Goal: Find specific page/section: Find specific page/section

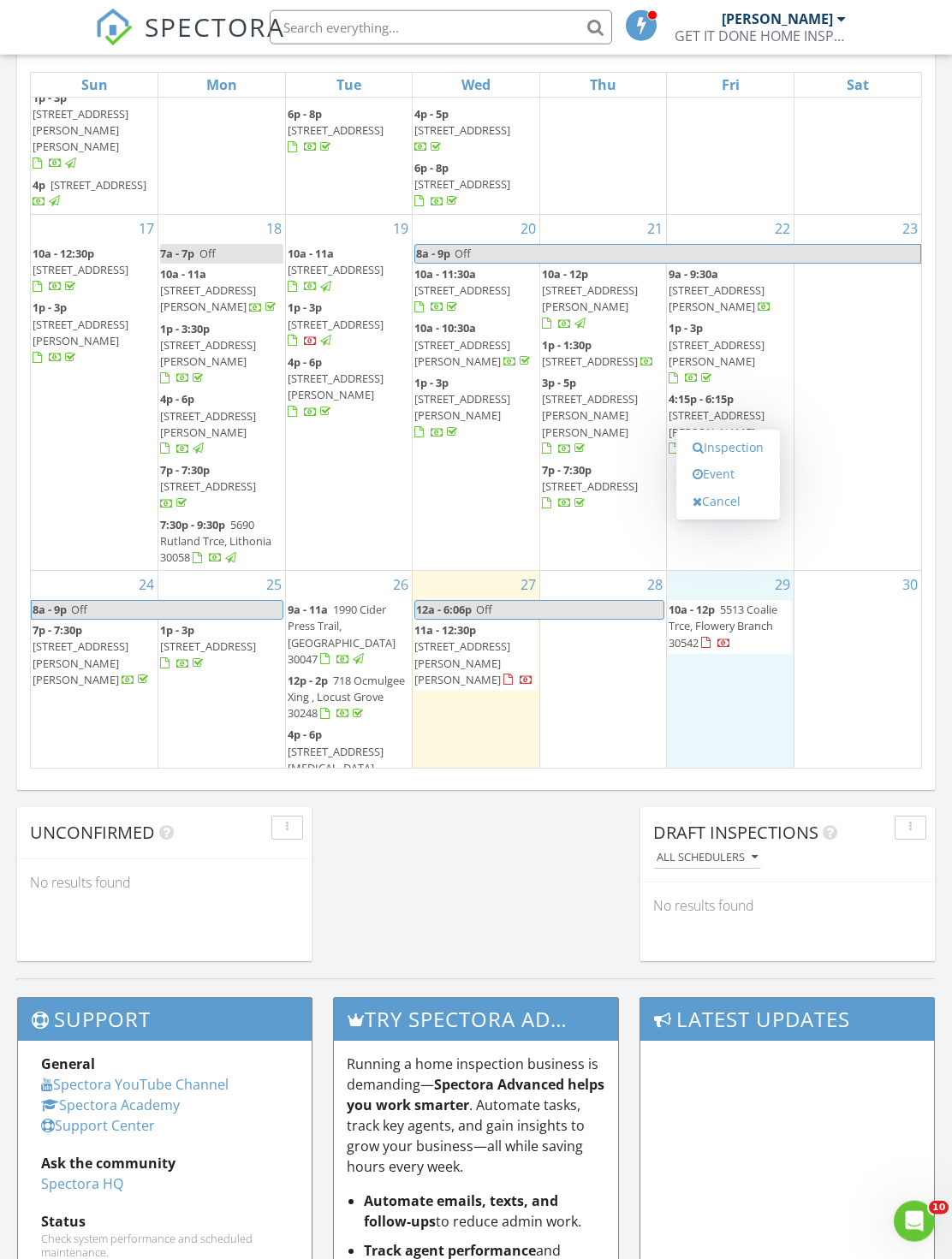
scroll to position [819, 0]
click at [610, 827] on div "Today JERMAINE JACKSON 12:00 am Off JERMAINE JACKSON 11:00 am 901 Abernathy Rd …" at bounding box center [476, 199] width 952 height 1558
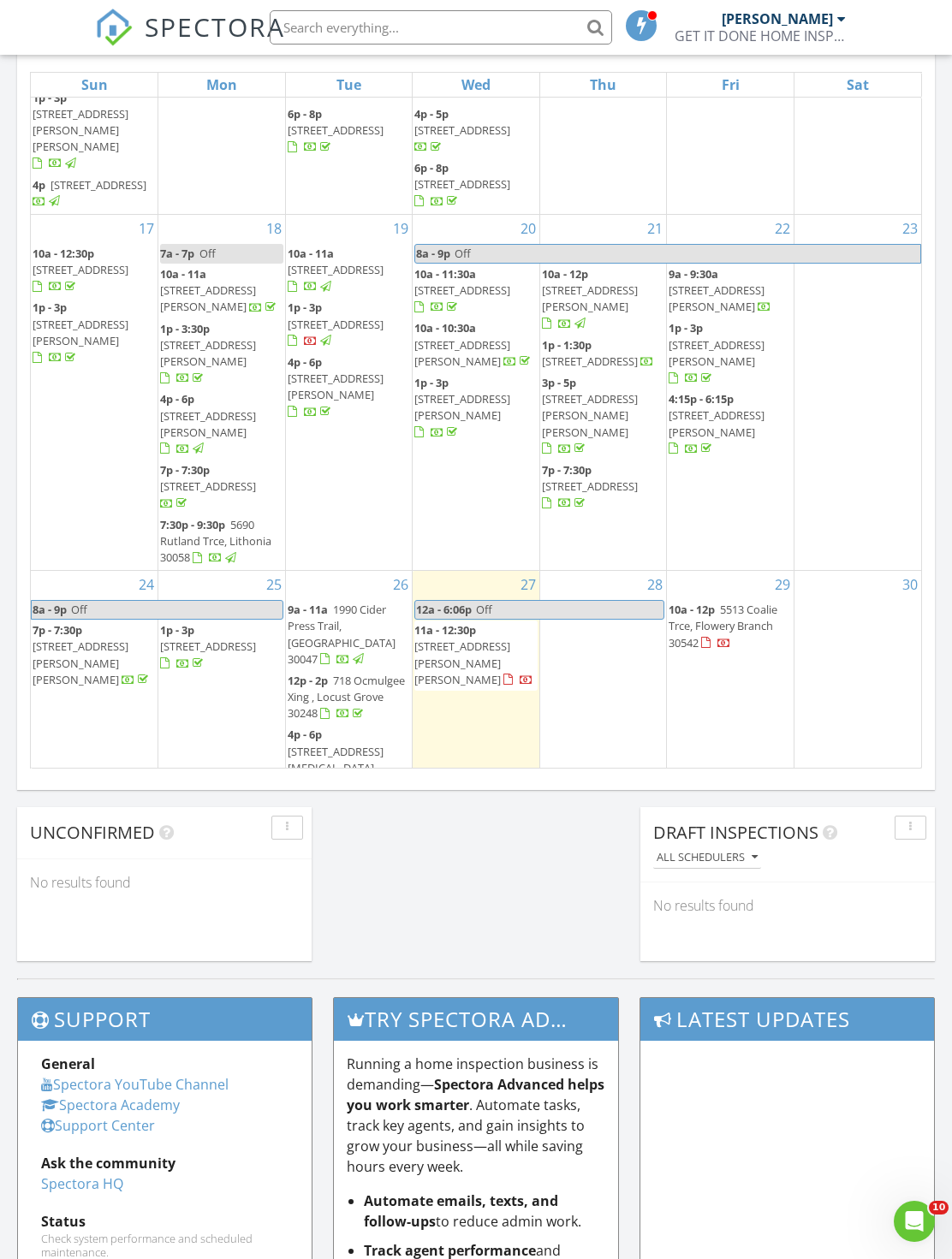
click at [472, 1] on li at bounding box center [436, 27] width 367 height 55
click at [124, 4] on div "SPECTORA" at bounding box center [190, 27] width 190 height 55
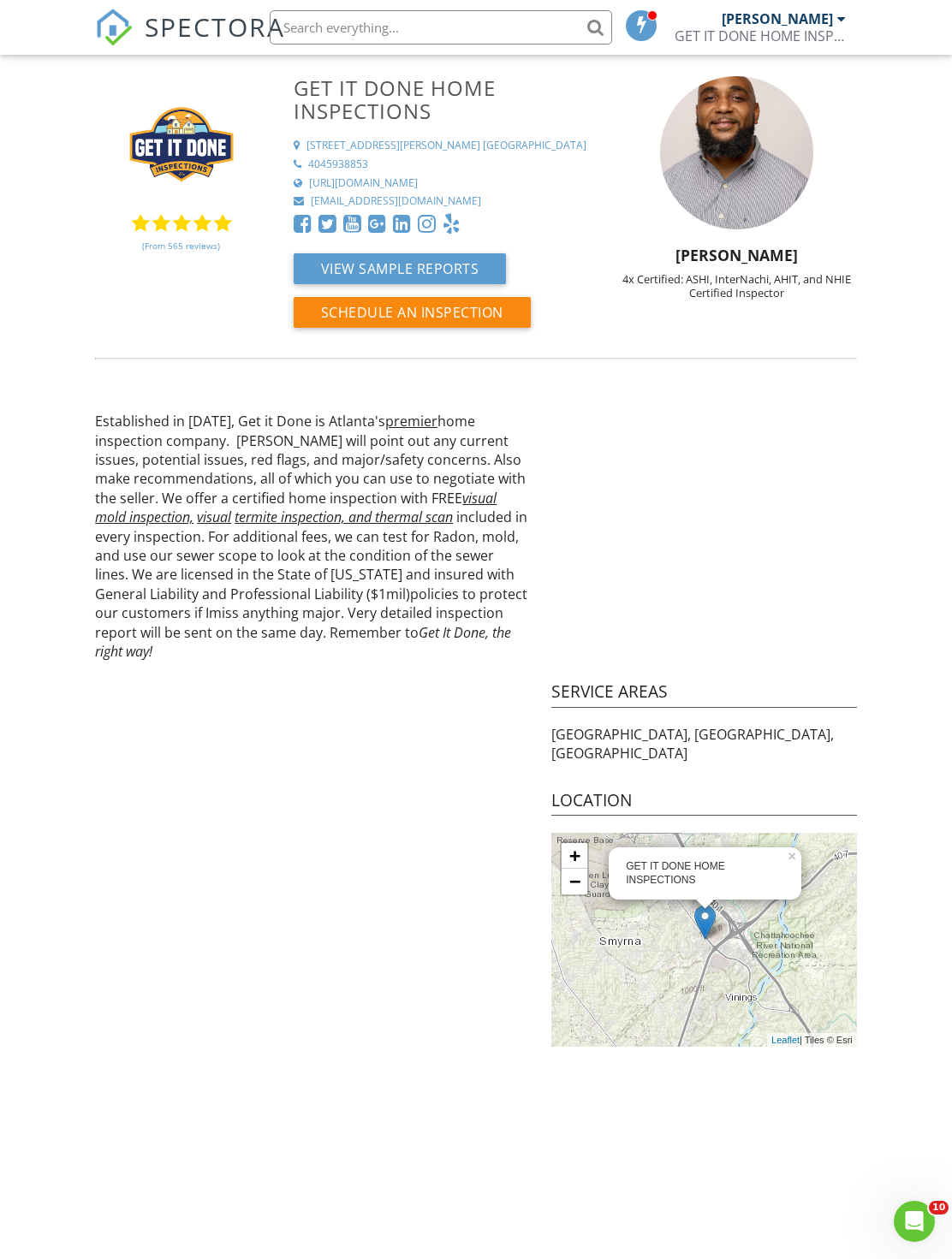
click at [244, 23] on span "SPECTORA" at bounding box center [214, 27] width 141 height 36
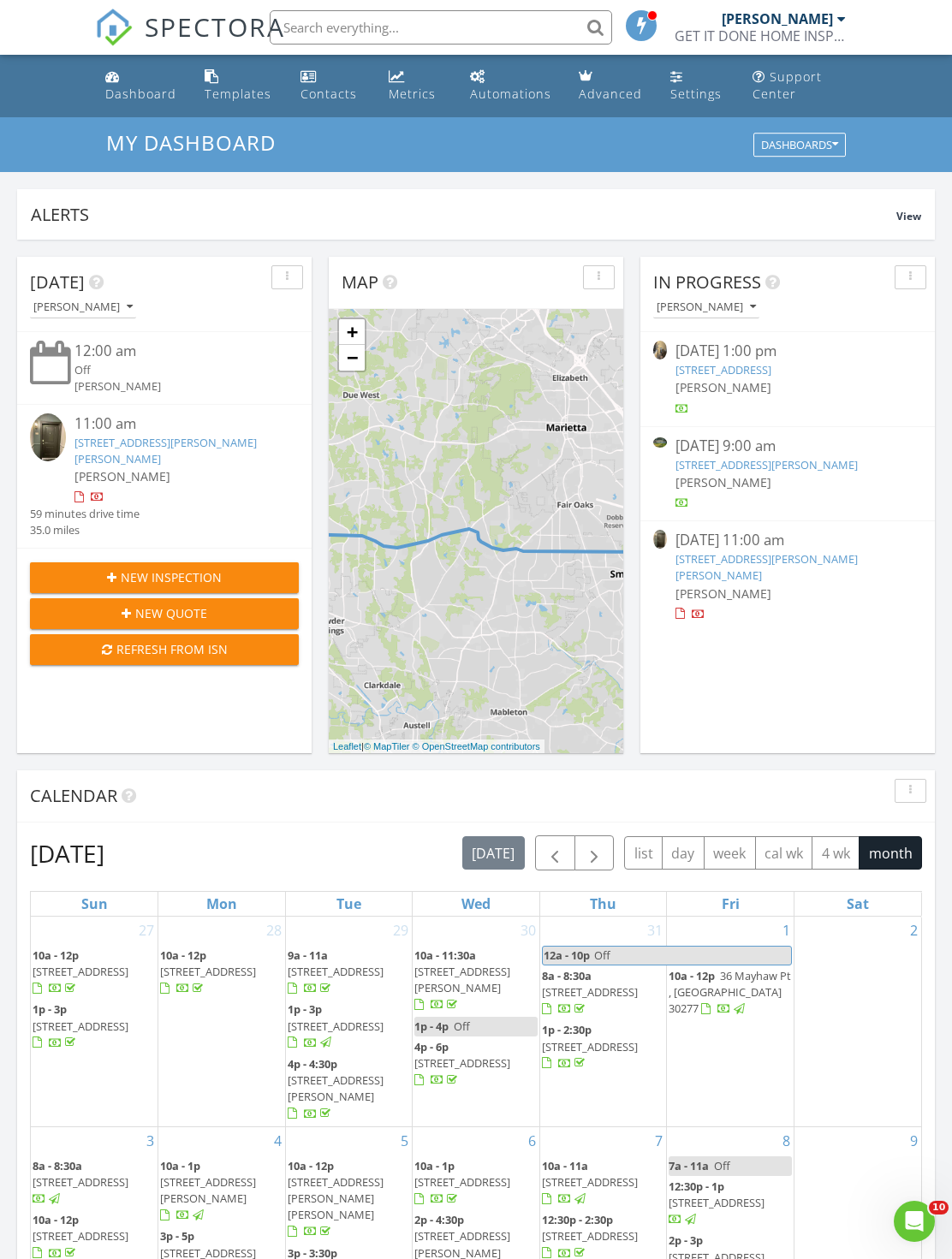
scroll to position [9, 9]
click at [116, 81] on div "Dashboard" at bounding box center [112, 75] width 14 height 13
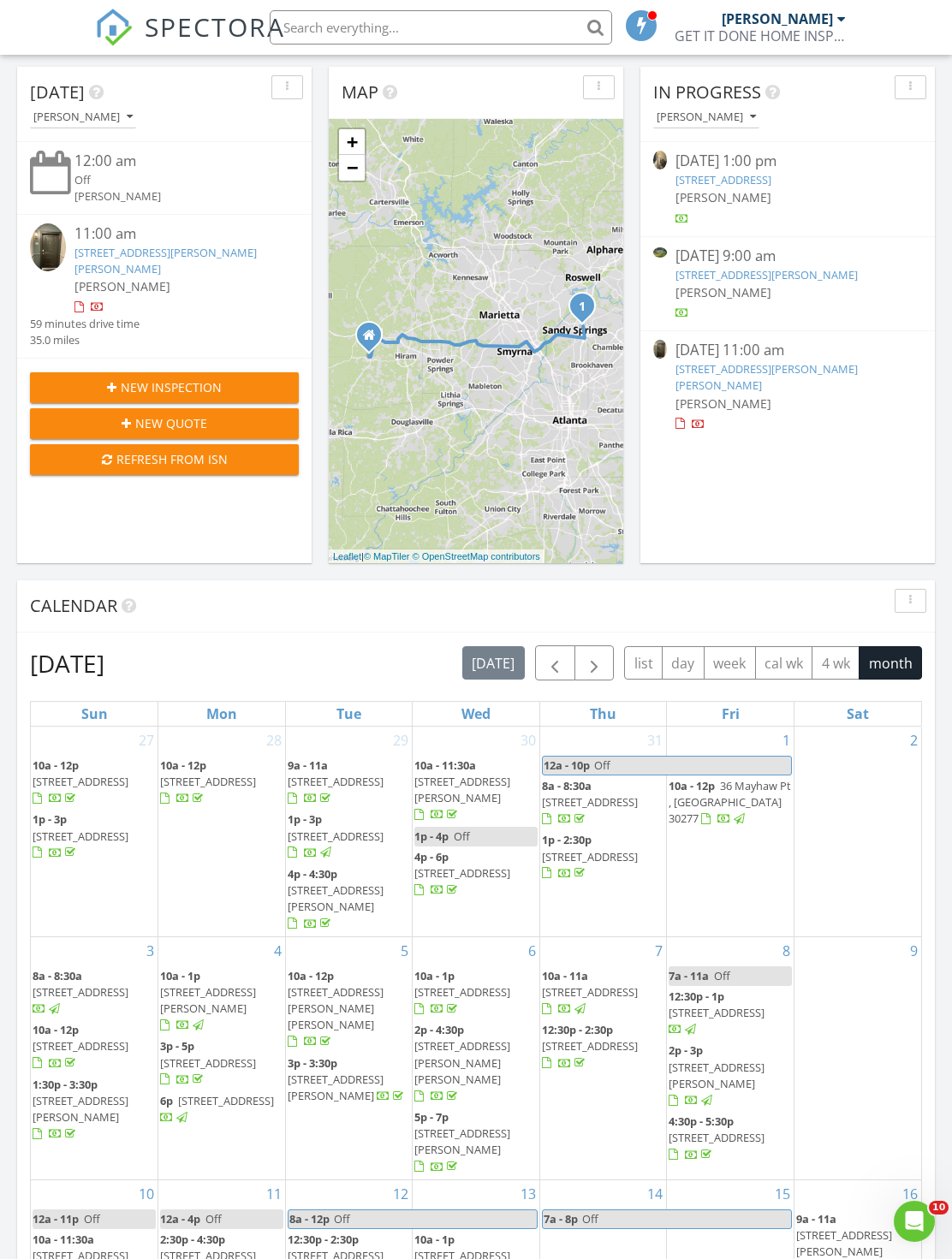
click at [144, 266] on link "[STREET_ADDRESS][PERSON_NAME][PERSON_NAME]" at bounding box center [166, 261] width 182 height 32
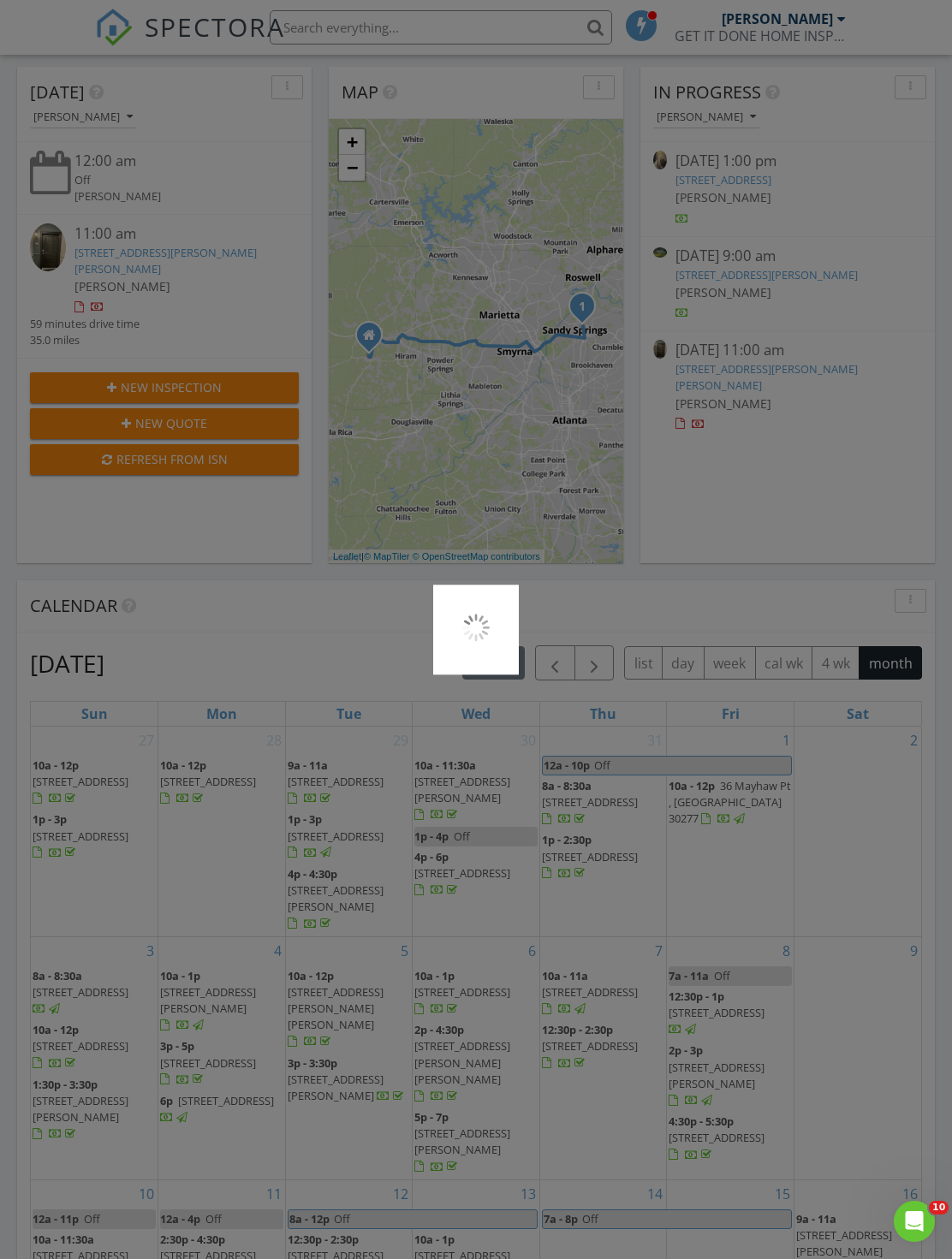
click at [127, 259] on div at bounding box center [476, 630] width 952 height 1259
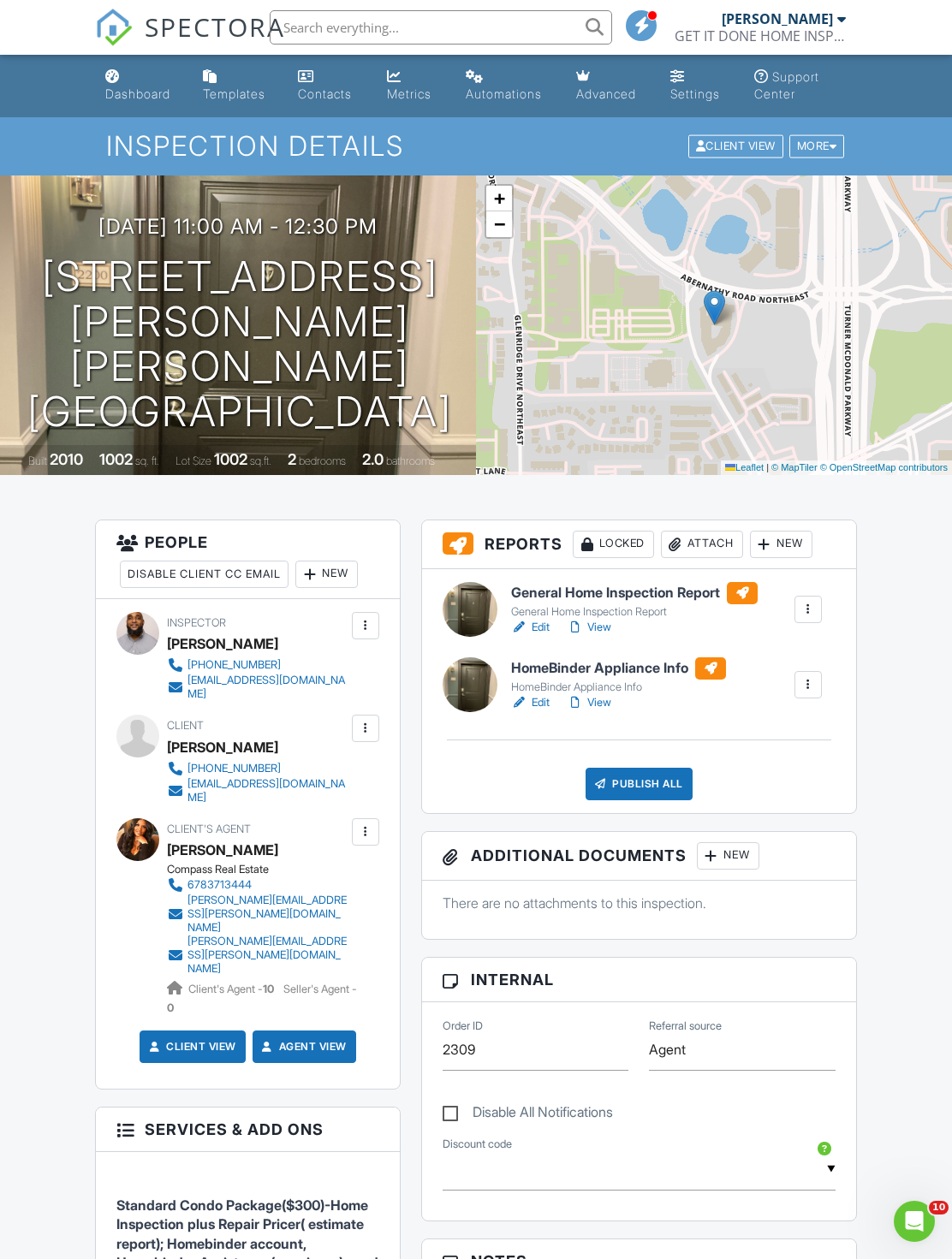
click at [209, 1197] on span "Standard Condo Package($300)-Home Inspection plus Repair Pricer( estimate repor…" at bounding box center [248, 1254] width 262 height 113
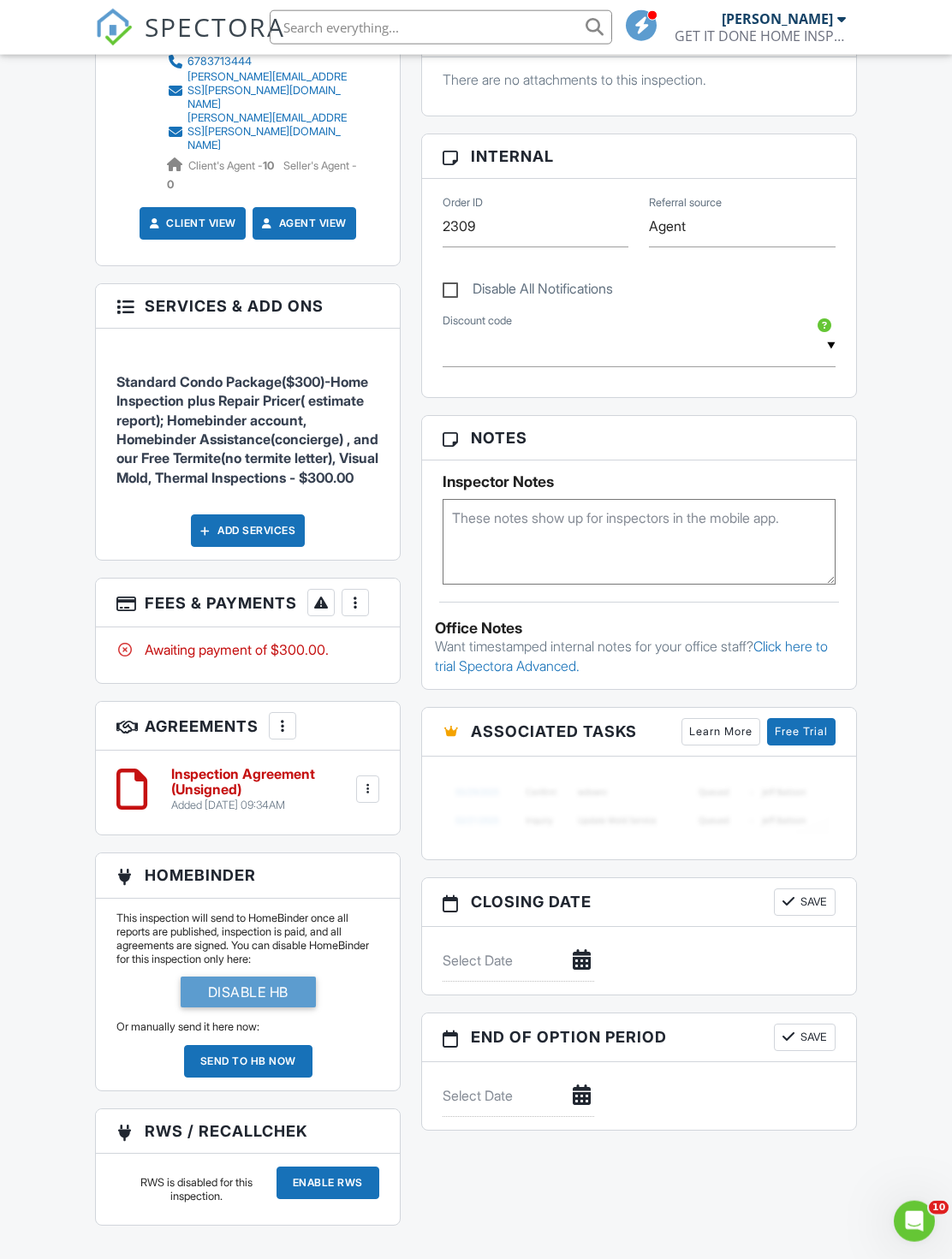
scroll to position [1260, 0]
